Goal: Information Seeking & Learning: Learn about a topic

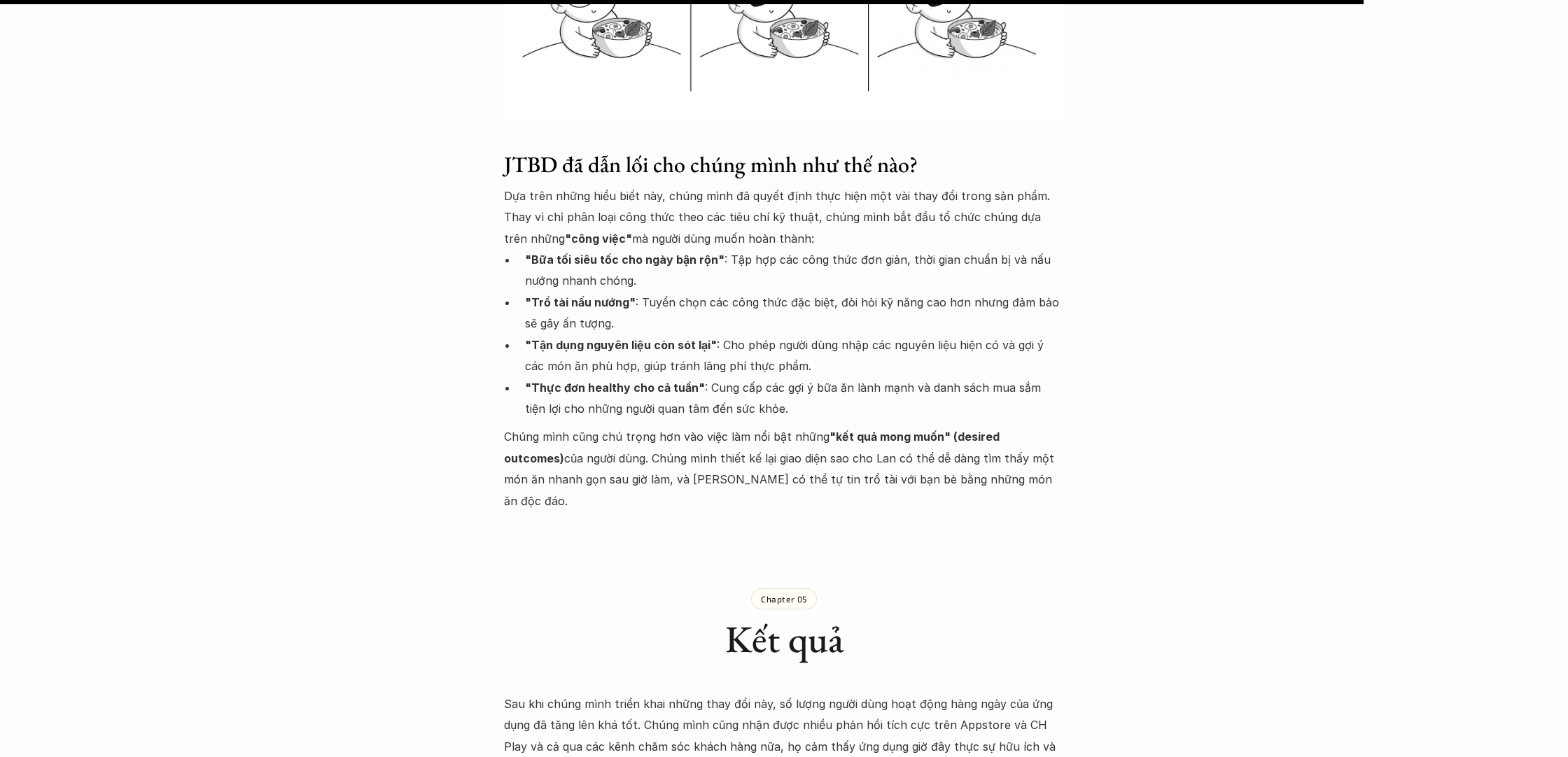
scroll to position [3860, 0]
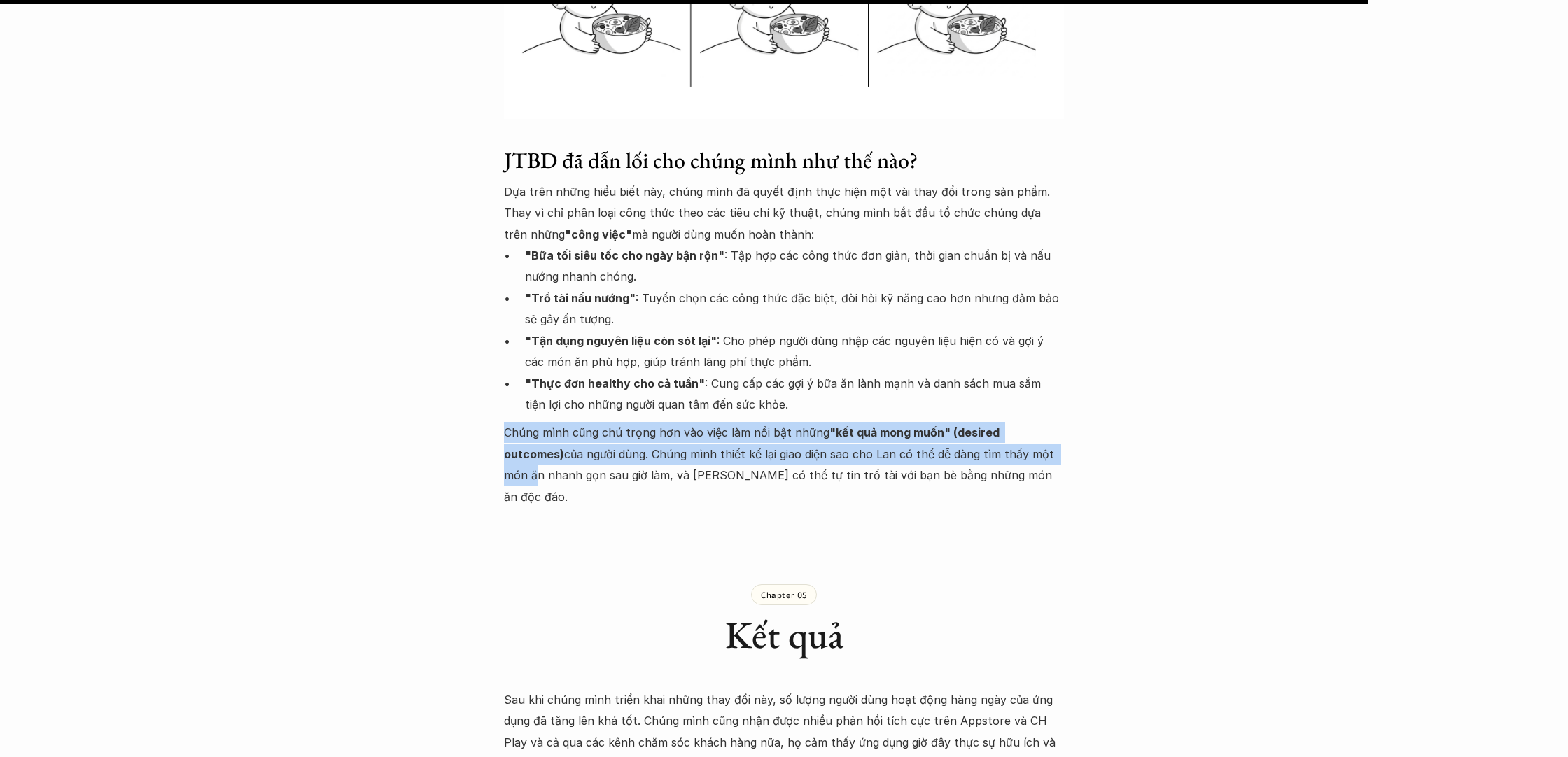
drag, startPoint x: 506, startPoint y: 390, endPoint x: 1014, endPoint y: 408, distance: 508.3
click at [1014, 422] on p "Chúng mình cũng chú trọng hơn vào việc làm nổi bật những "kết quả mong muốn" (d…" at bounding box center [784, 465] width 559 height 86
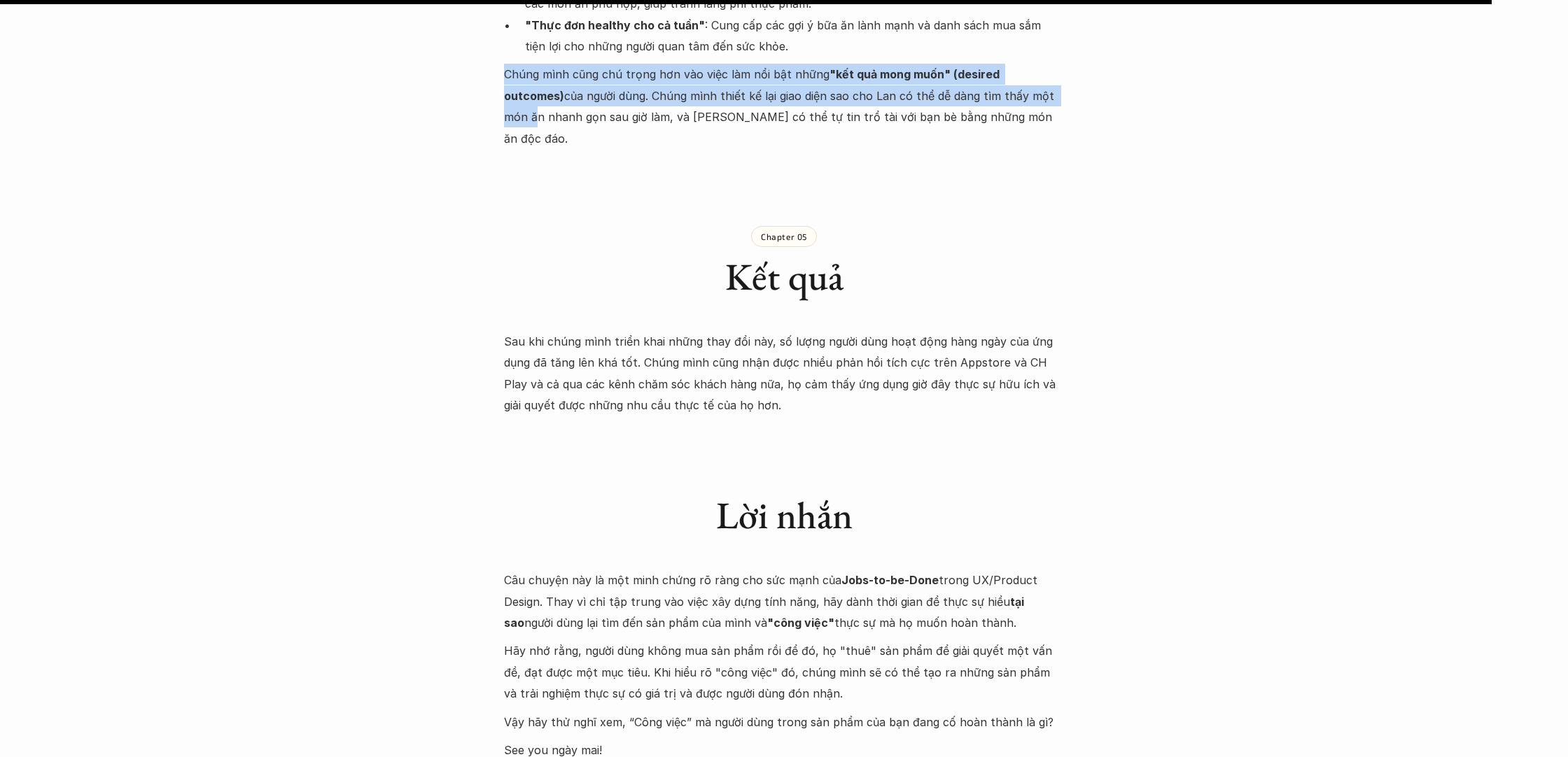
scroll to position [4223, 0]
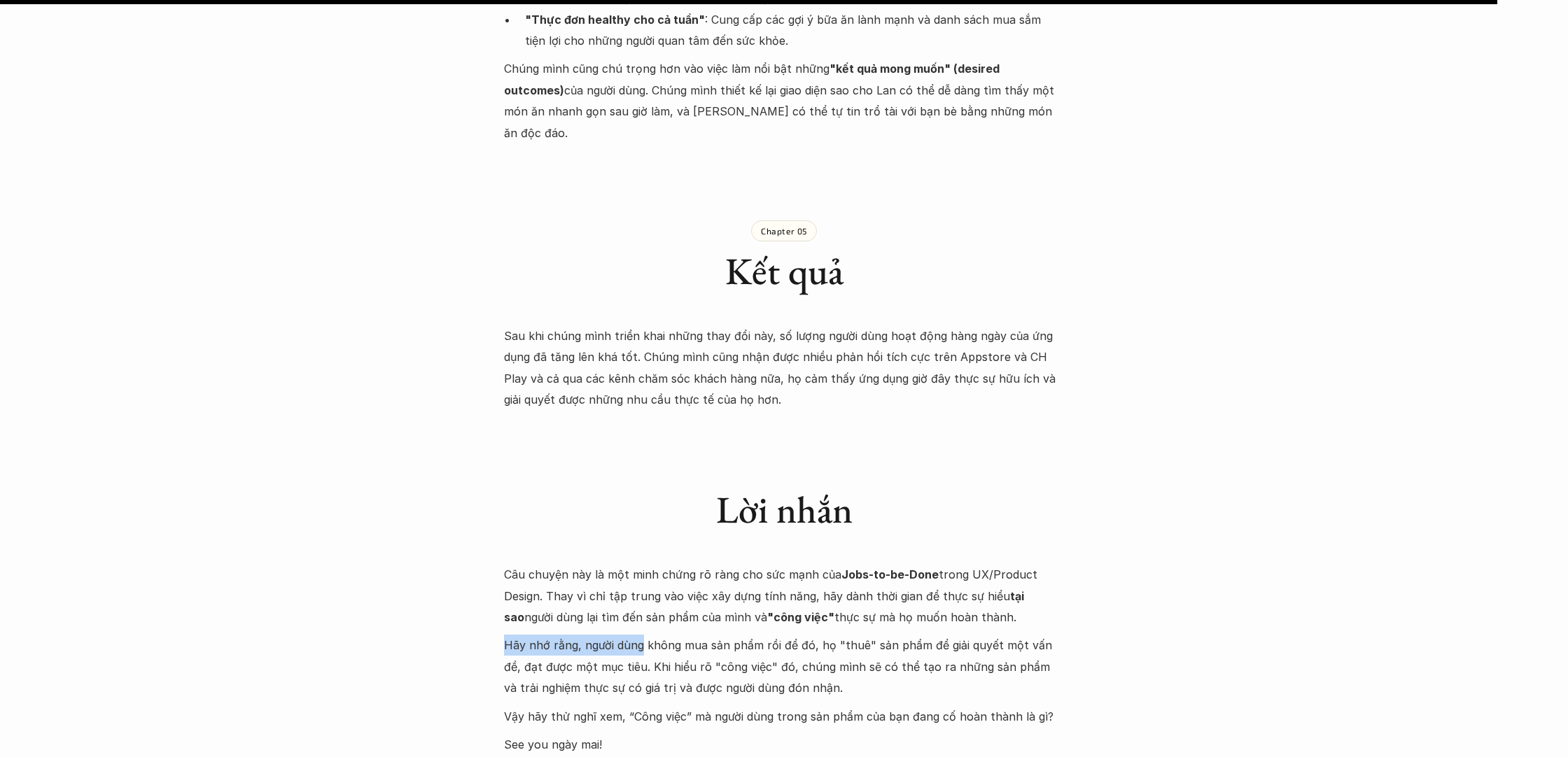
drag, startPoint x: 500, startPoint y: 573, endPoint x: 641, endPoint y: 576, distance: 141.0
drag, startPoint x: 555, startPoint y: 531, endPoint x: 1012, endPoint y: 544, distance: 457.2
click at [1012, 564] on p "Câu chuyện này là một minh chứng rõ ràng cho sức mạnh của Jobs-to-be-Done trong…" at bounding box center [784, 595] width 559 height 63
click at [991, 564] on p "Câu chuyện này là một minh chứng rõ ràng cho sức mạnh của Jobs-to-be-Done trong…" at bounding box center [784, 595] width 559 height 63
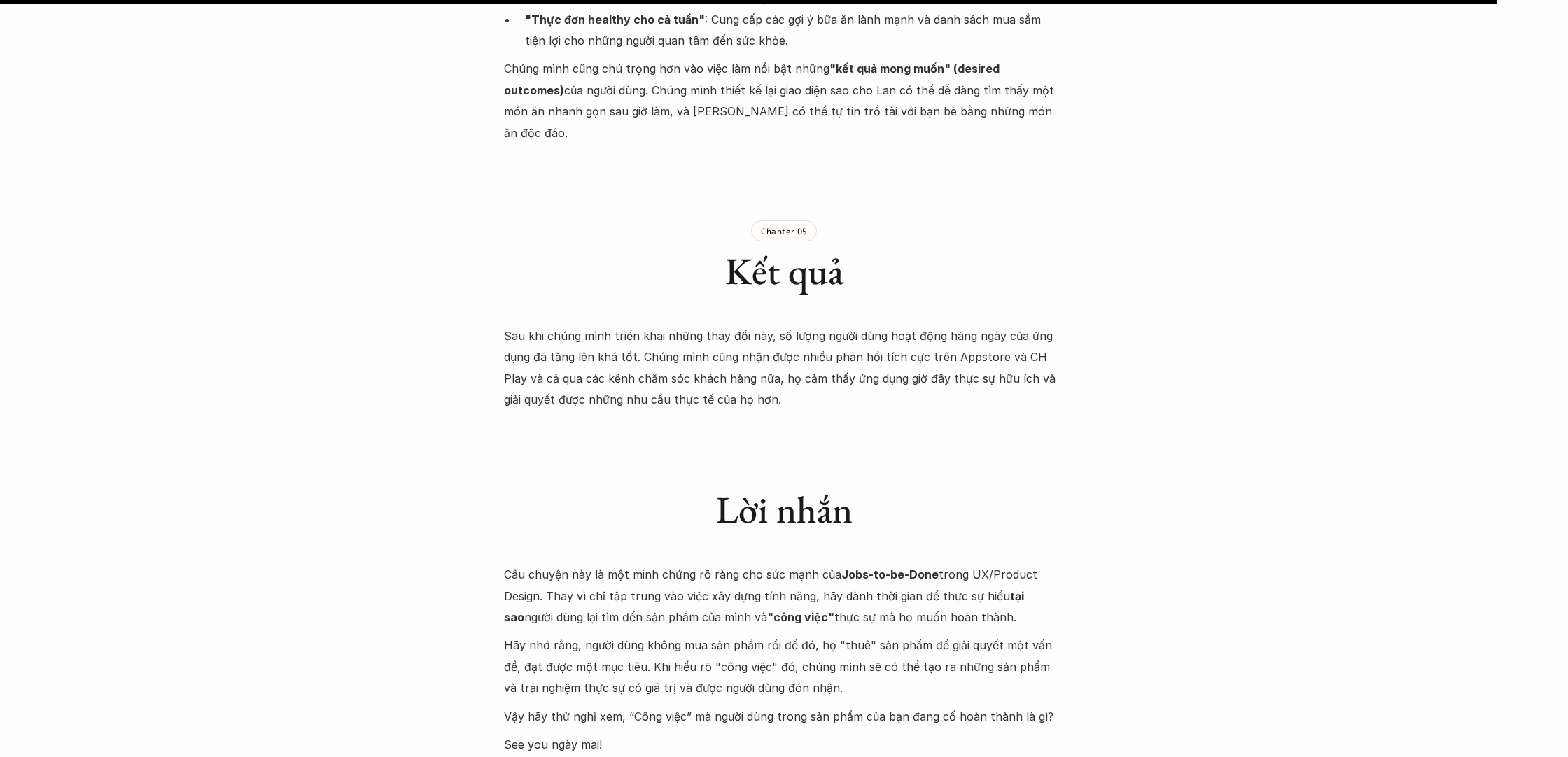
drag, startPoint x: 992, startPoint y: 552, endPoint x: 505, endPoint y: 508, distance: 489.0
click at [505, 564] on p "Câu chuyện này là một minh chứng rõ ràng cho sức mạnh của Jobs-to-be-Done trong…" at bounding box center [784, 595] width 559 height 63
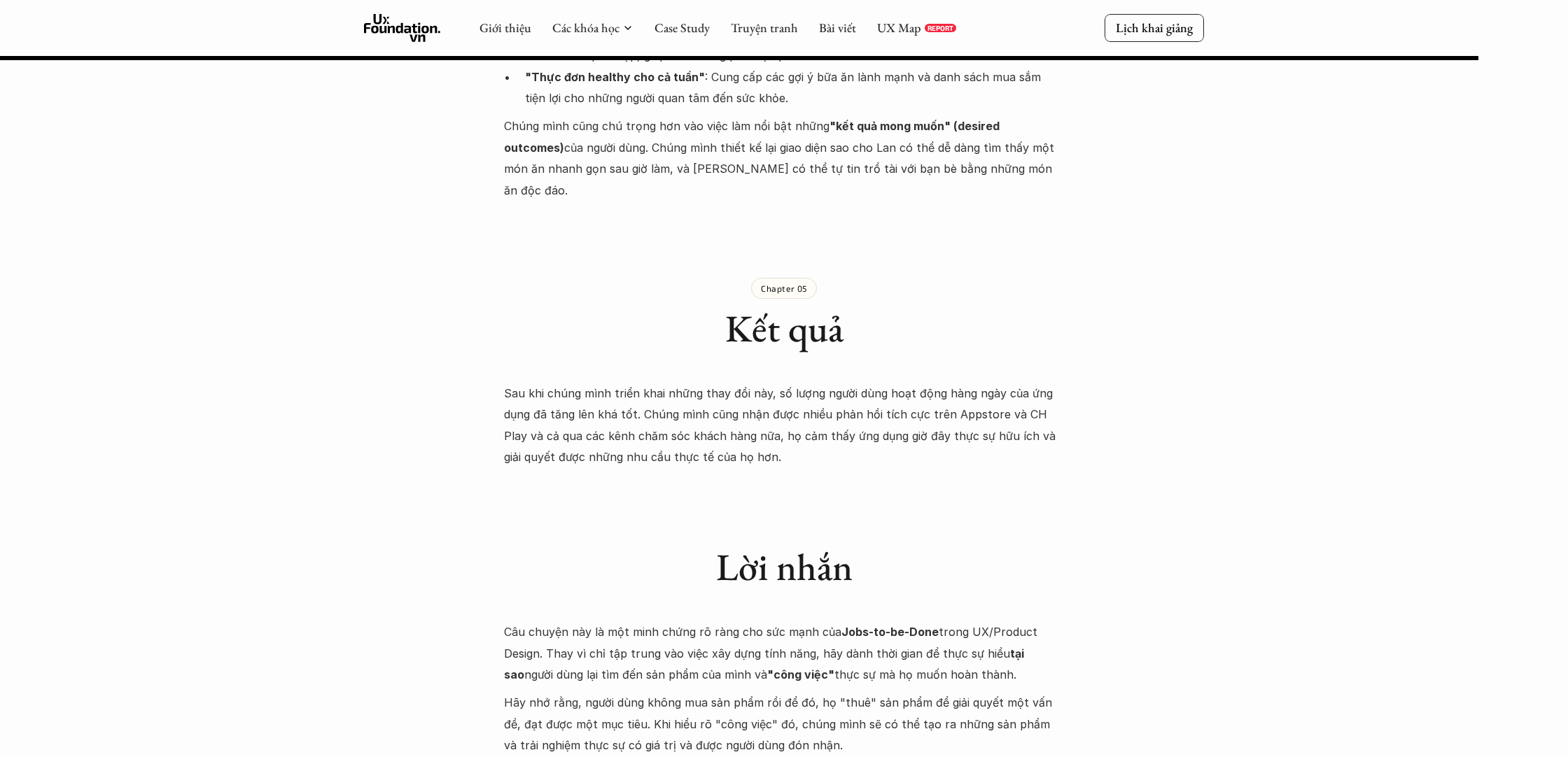
scroll to position [4160, 0]
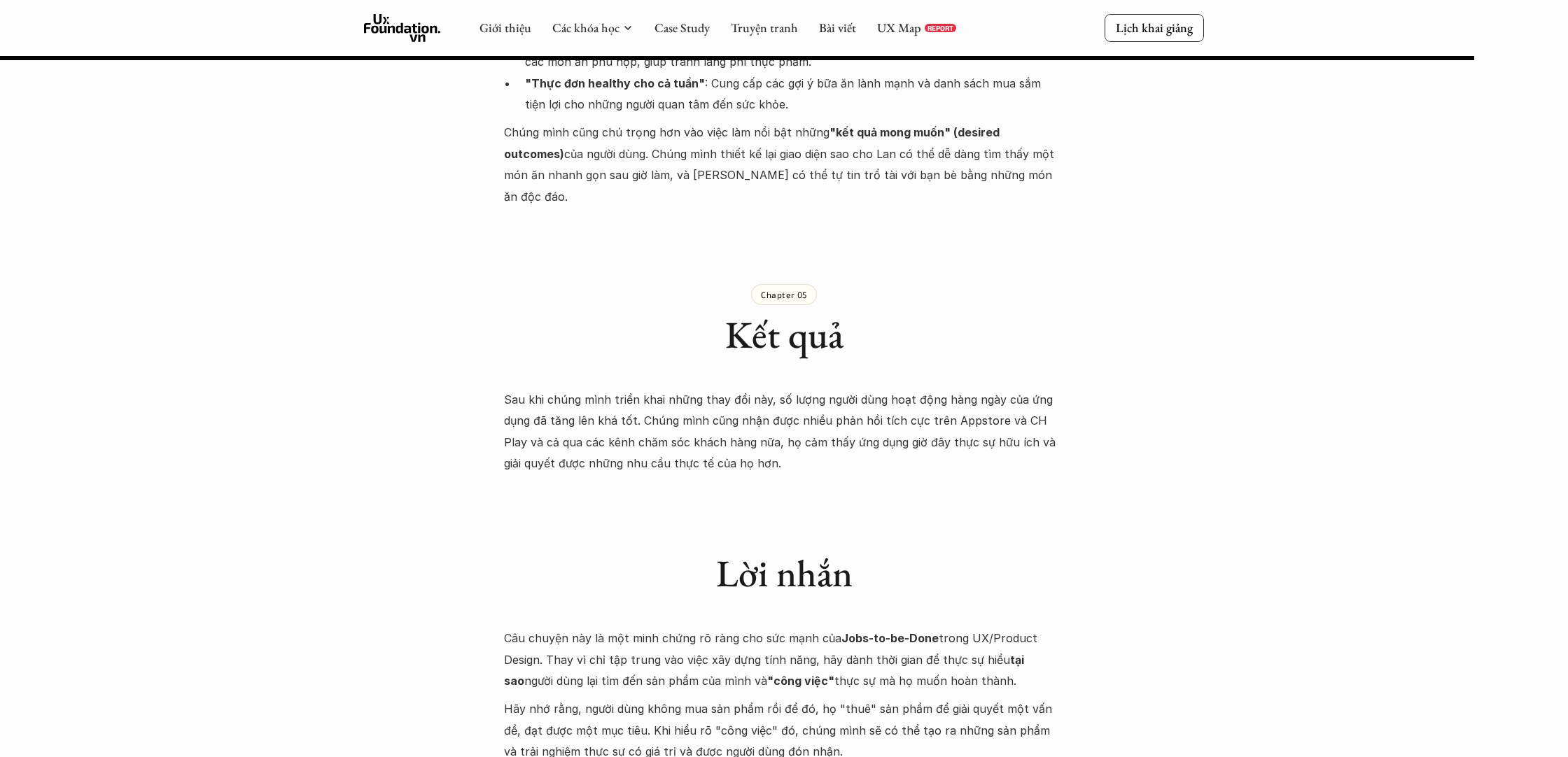
click at [739, 627] on p "Câu chuyện này là một minh chứng rõ ràng cho sức mạnh của Jobs-to-be-Done trong…" at bounding box center [784, 659] width 559 height 63
drag, startPoint x: 545, startPoint y: 595, endPoint x: 1049, endPoint y: 624, distance: 504.8
click at [1049, 628] on p "Câu chuyện này là một minh chứng rõ ràng cho sức mạnh của Jobs-to-be-Done trong…" at bounding box center [784, 660] width 559 height 63
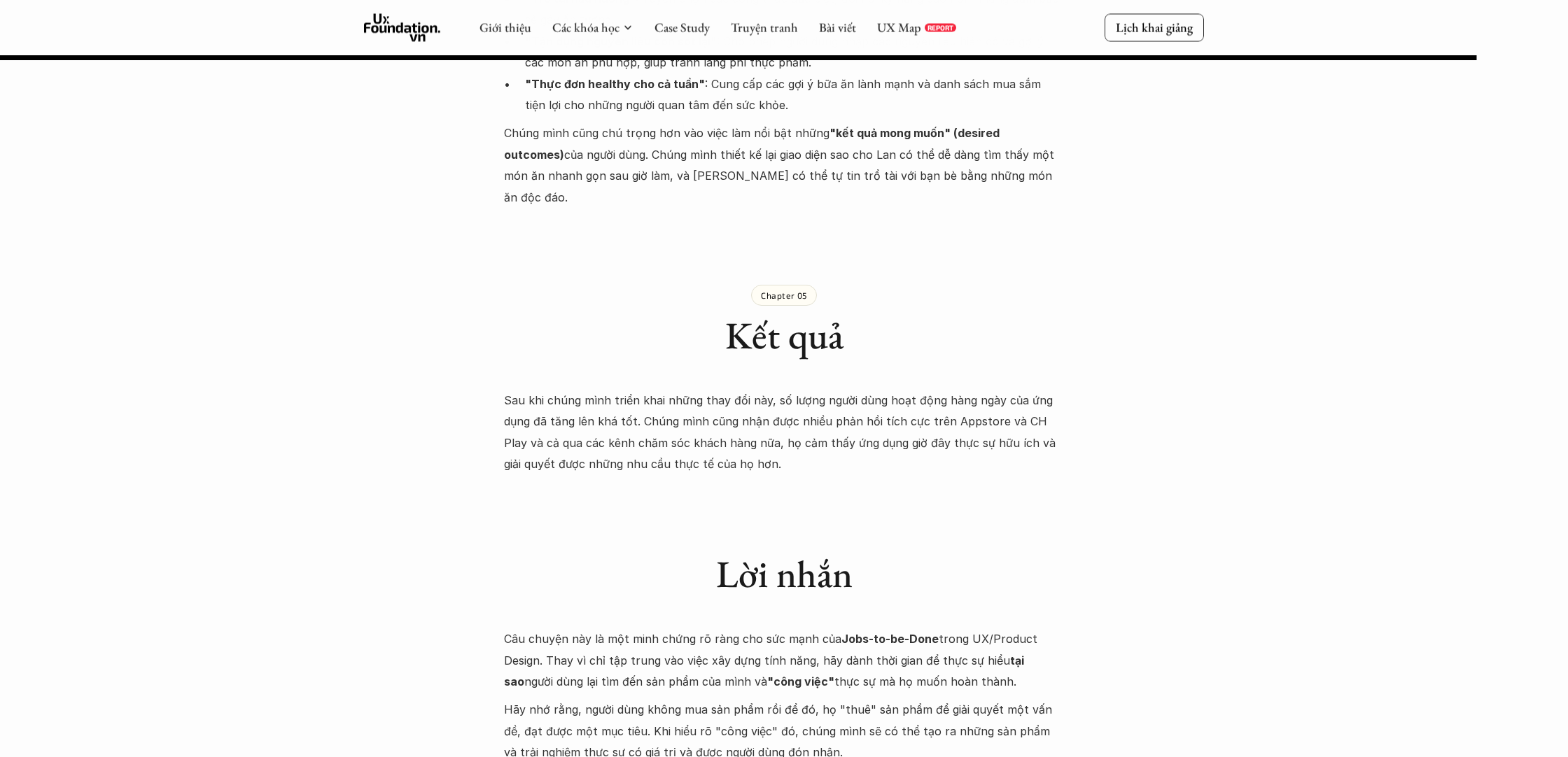
scroll to position [4166, 0]
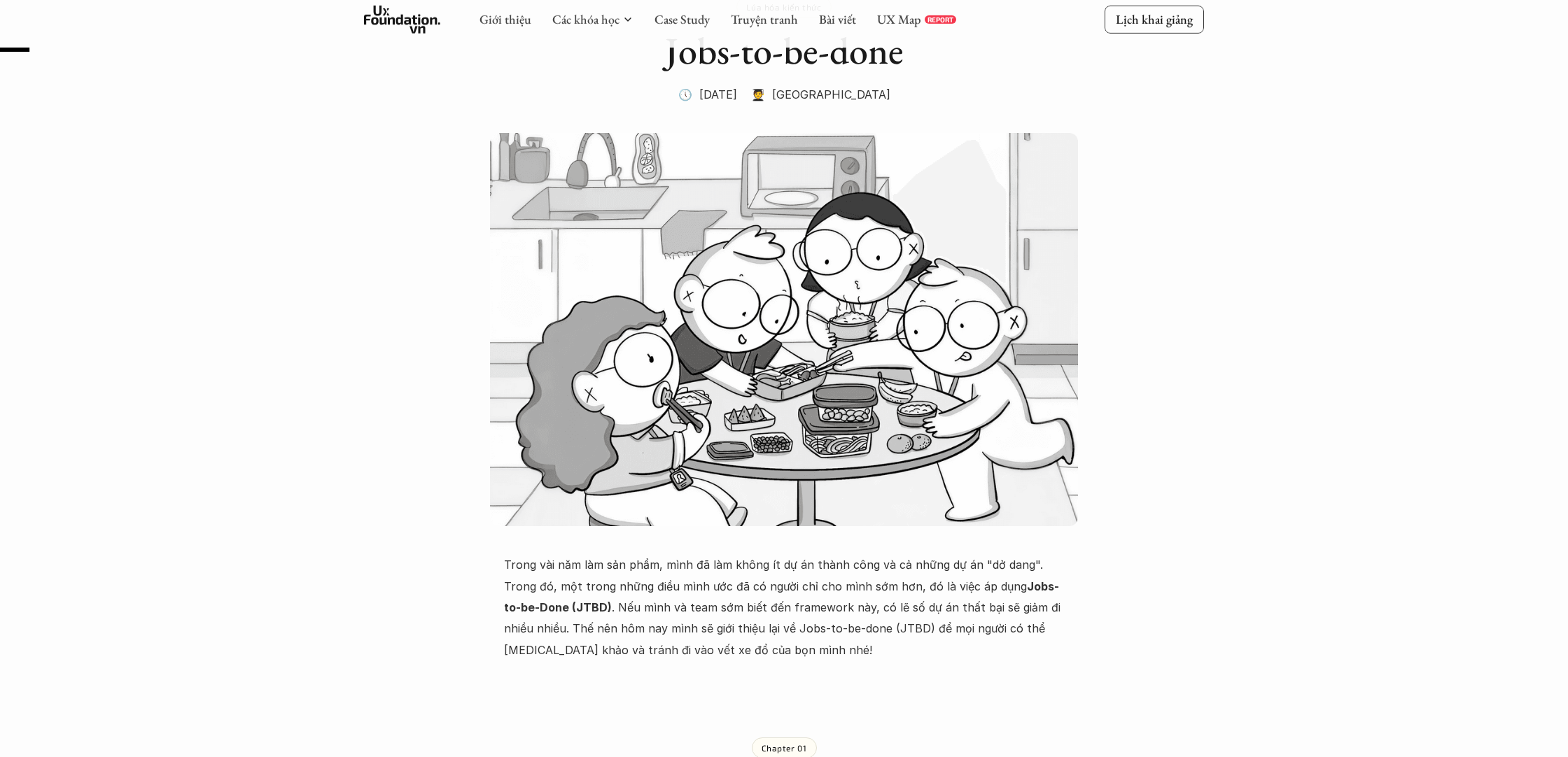
scroll to position [167, 0]
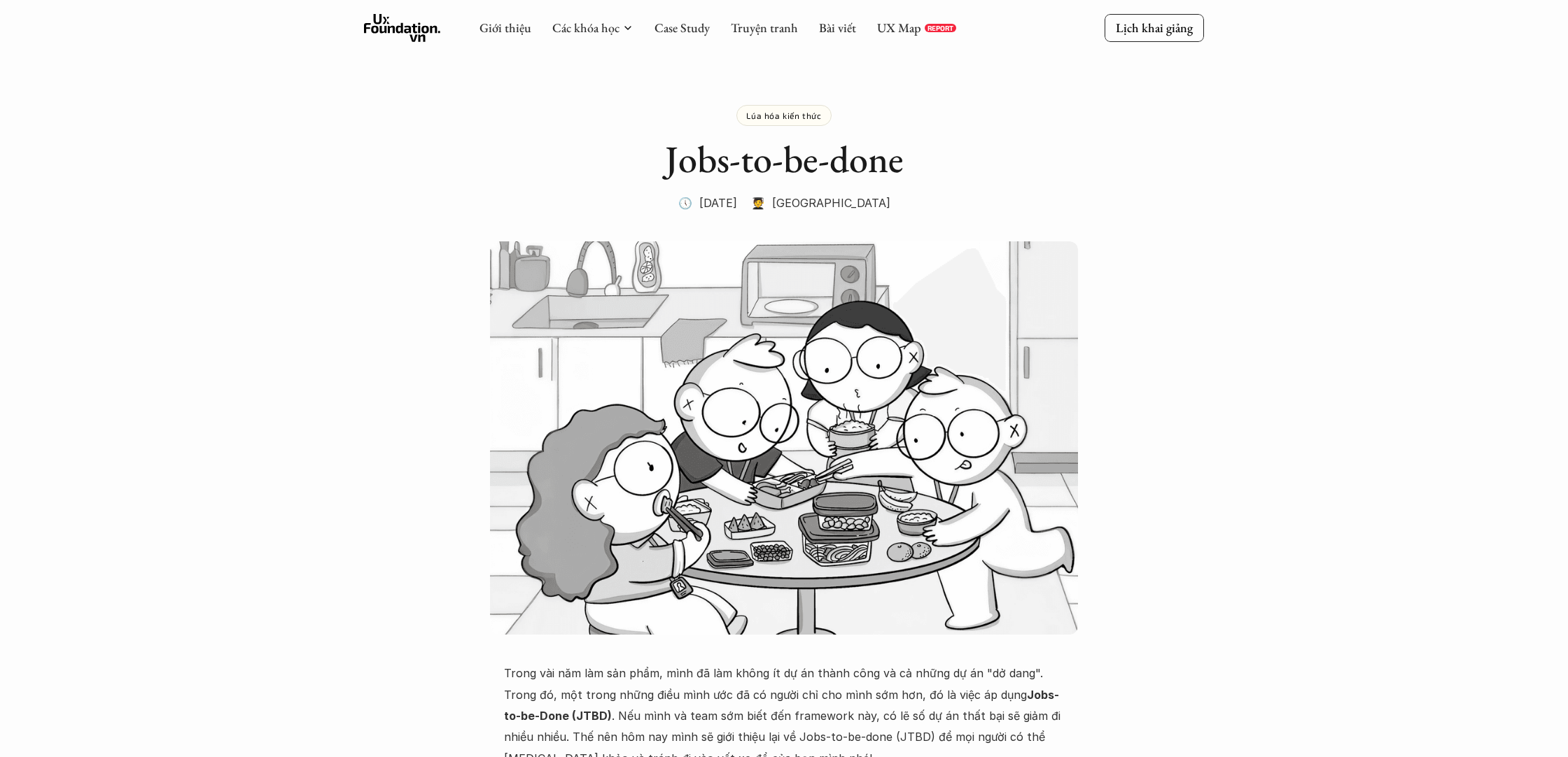
click at [775, 119] on p "Lúa hóa kiến thức" at bounding box center [783, 115] width 75 height 10
click at [791, 121] on p "Lúa hóa kiến thức" at bounding box center [783, 115] width 75 height 10
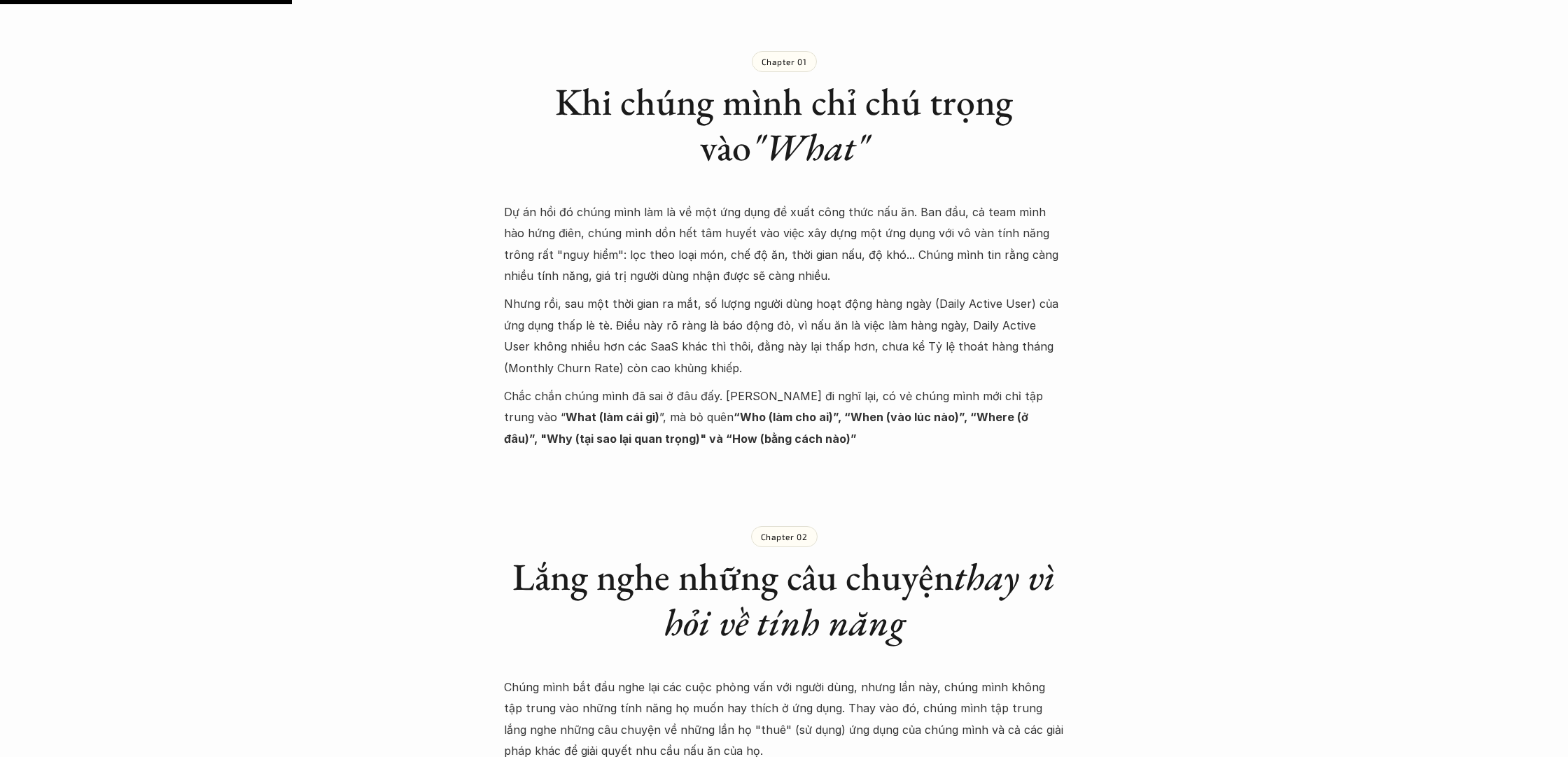
scroll to position [852, 0]
